Goal: Find specific page/section: Find specific page/section

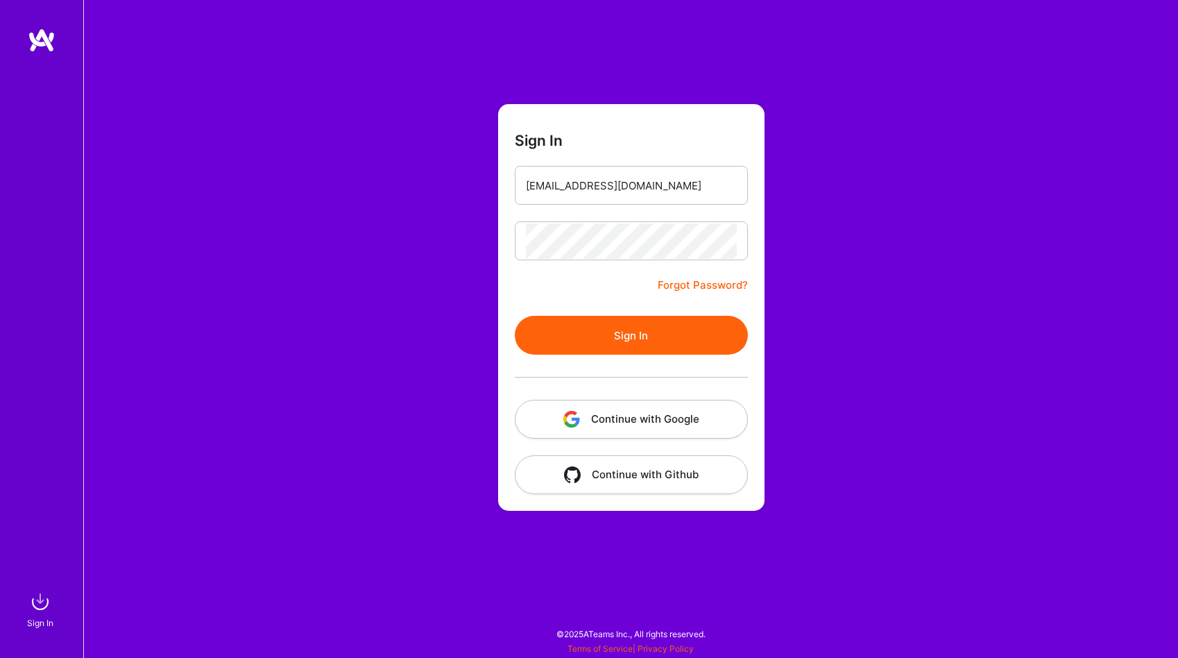
click at [650, 339] on button "Sign In" at bounding box center [631, 335] width 233 height 39
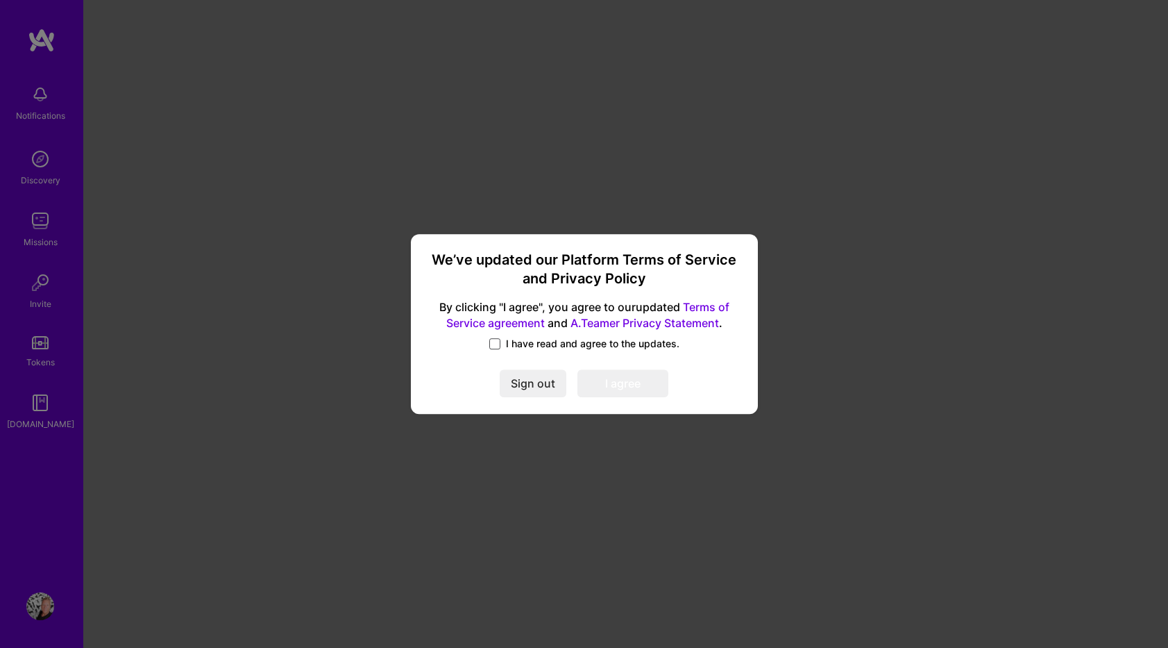
click at [497, 342] on span at bounding box center [494, 343] width 11 height 11
click at [0, 0] on input "I have read and agree to the updates." at bounding box center [0, 0] width 0 height 0
click at [604, 384] on button "I agree" at bounding box center [622, 384] width 91 height 28
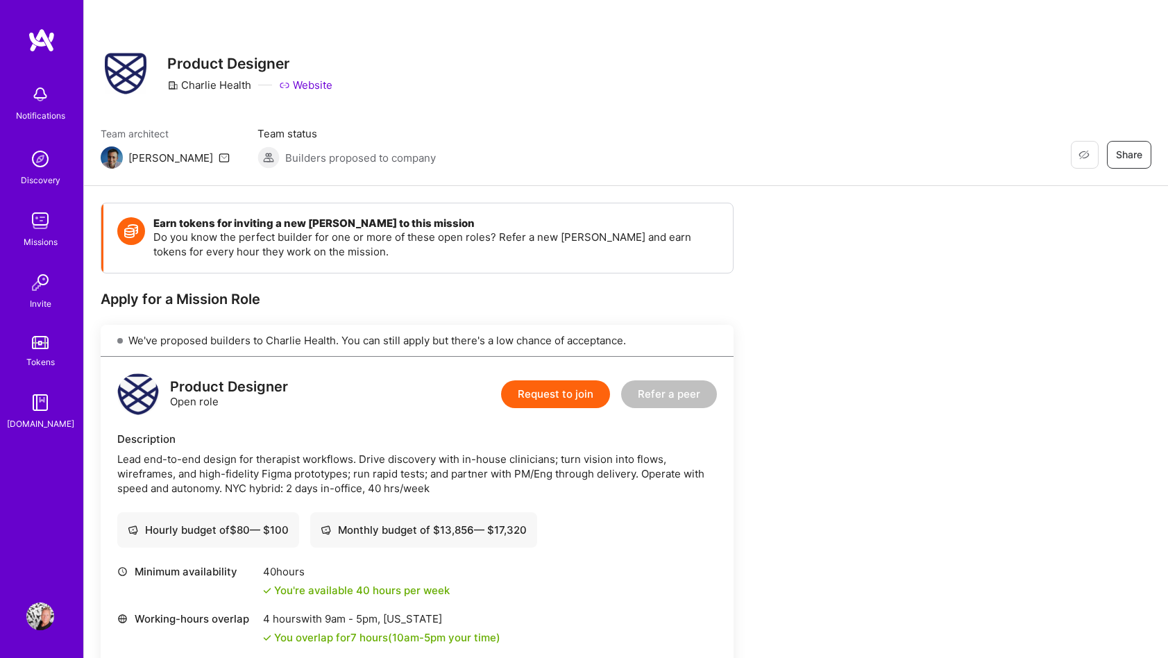
click at [42, 217] on img at bounding box center [40, 221] width 28 height 28
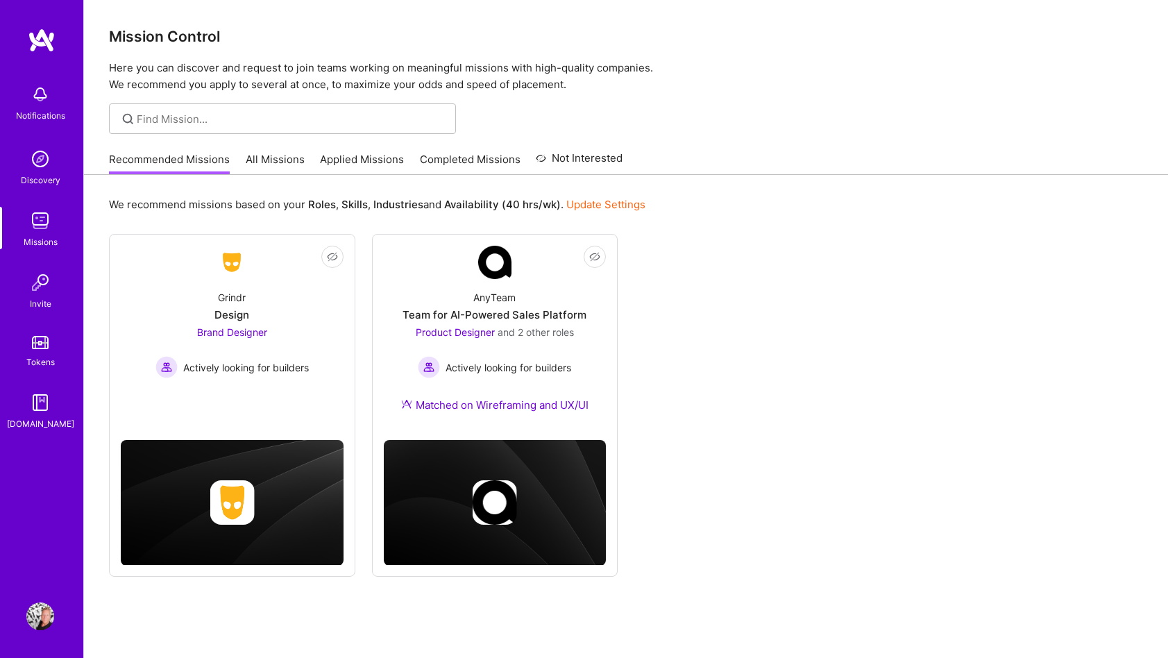
click at [280, 159] on link "All Missions" at bounding box center [275, 163] width 59 height 23
